Goal: Navigation & Orientation: Understand site structure

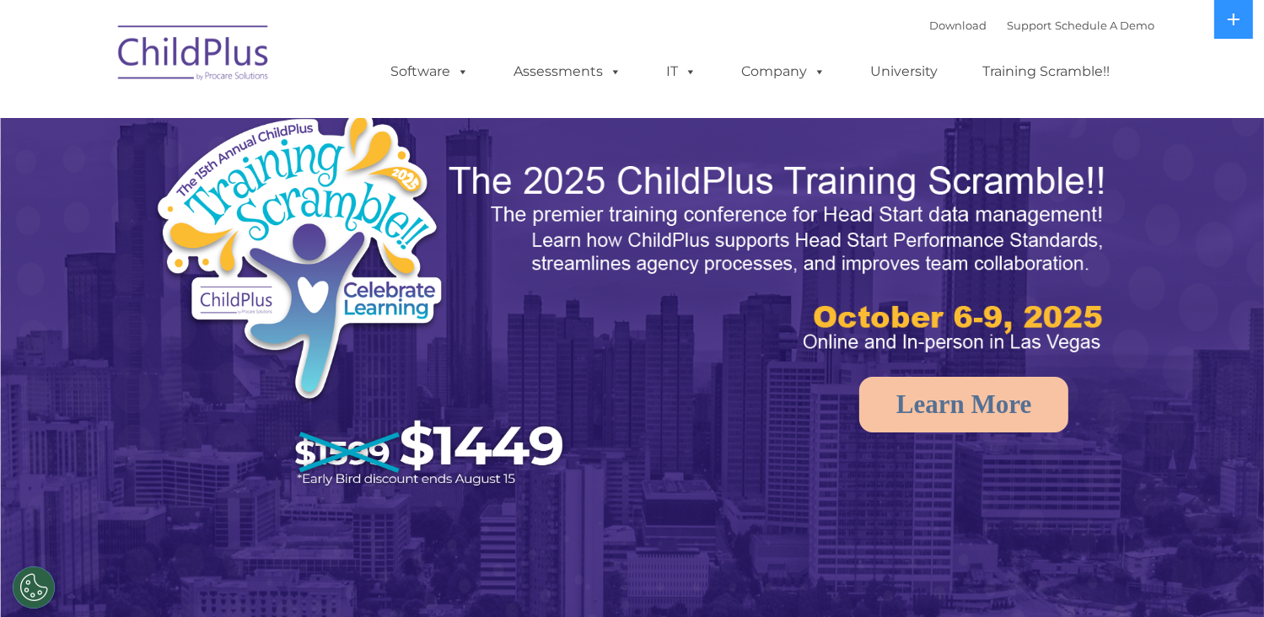
select select "MEDIUM"
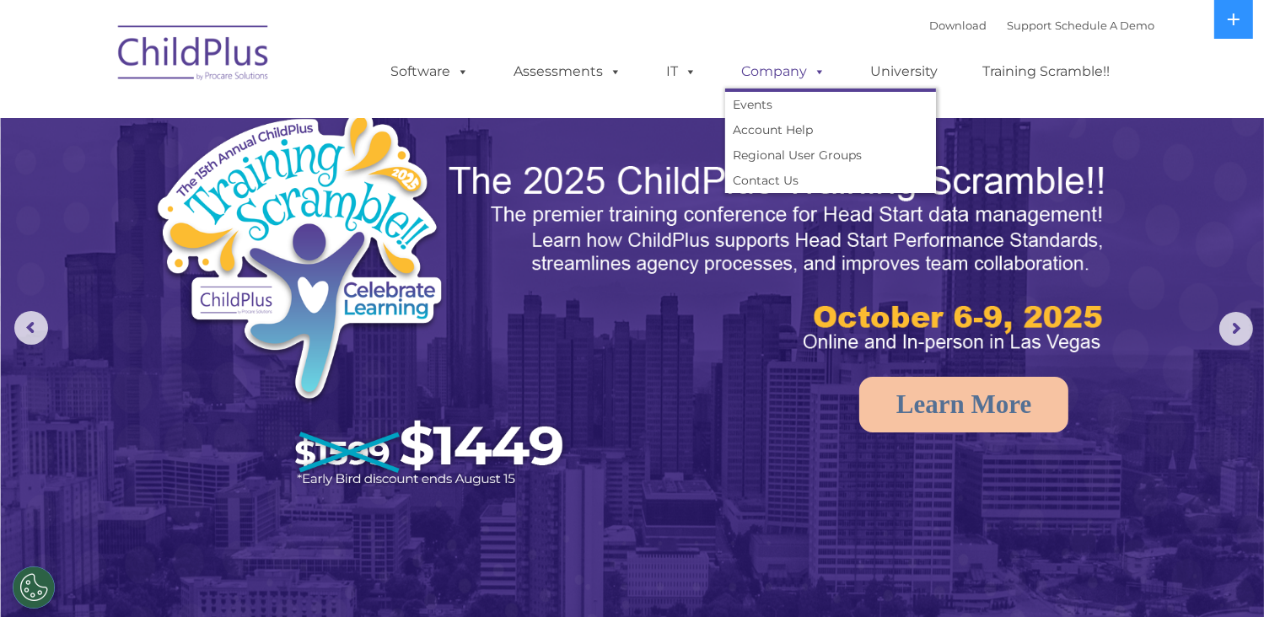
click at [763, 67] on link "Company" at bounding box center [784, 72] width 118 height 34
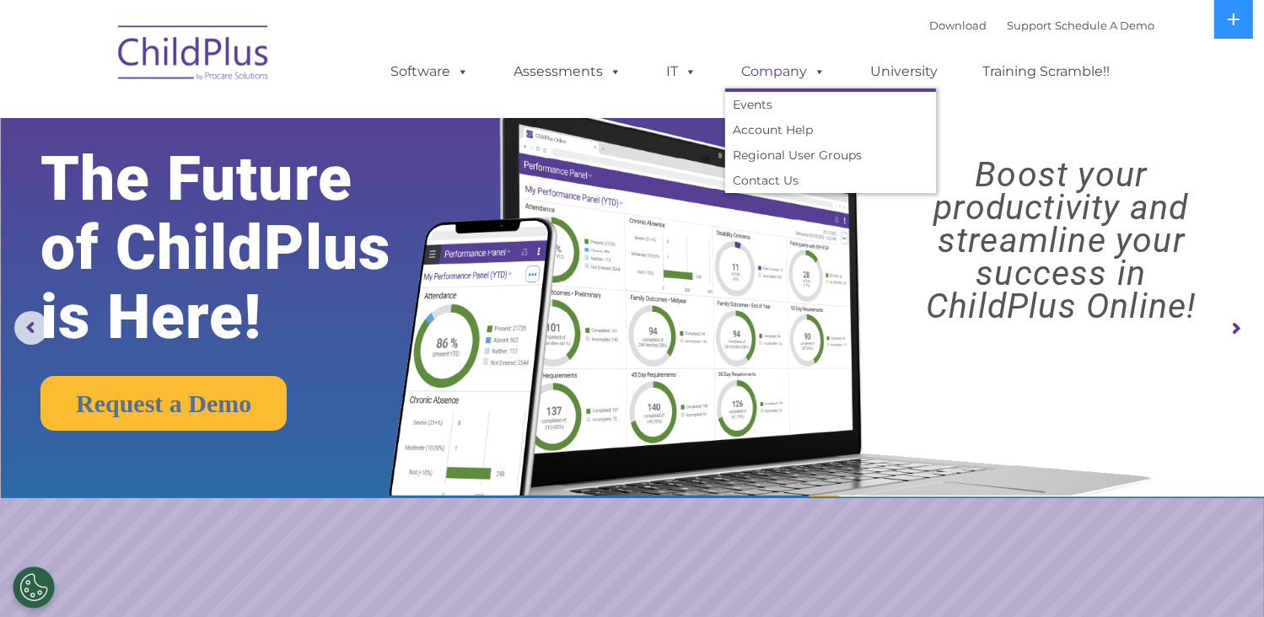
click at [763, 67] on link "Company" at bounding box center [784, 72] width 118 height 34
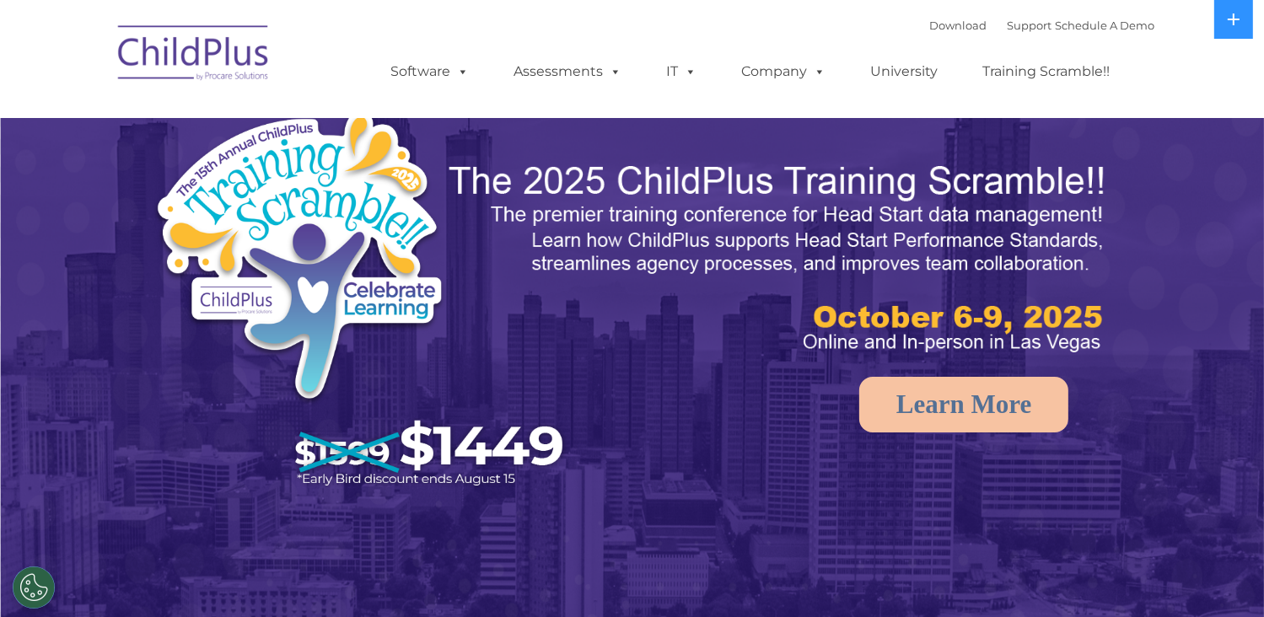
select select "MEDIUM"
